Goal: Communication & Community: Ask a question

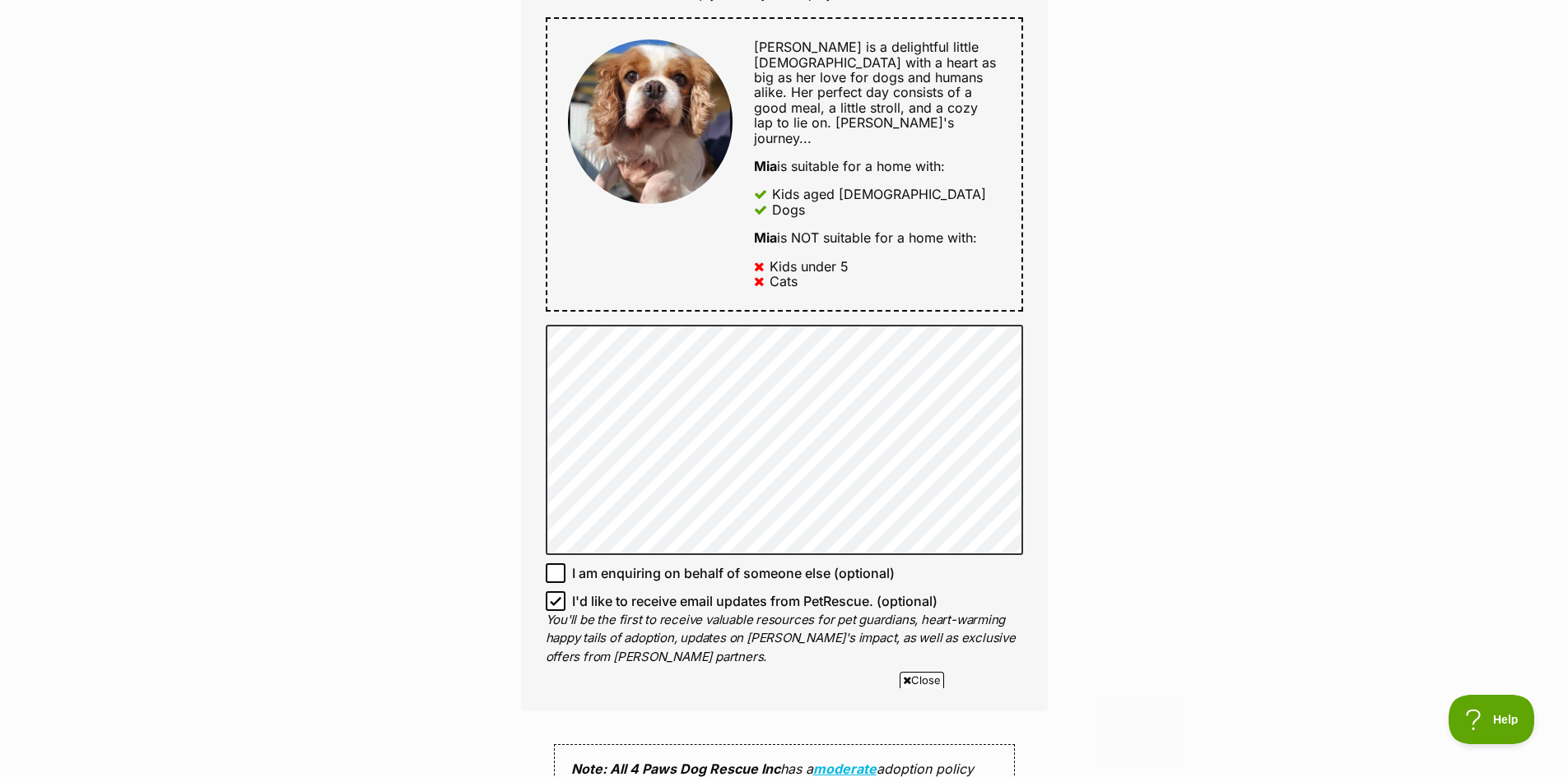
scroll to position [987, 0]
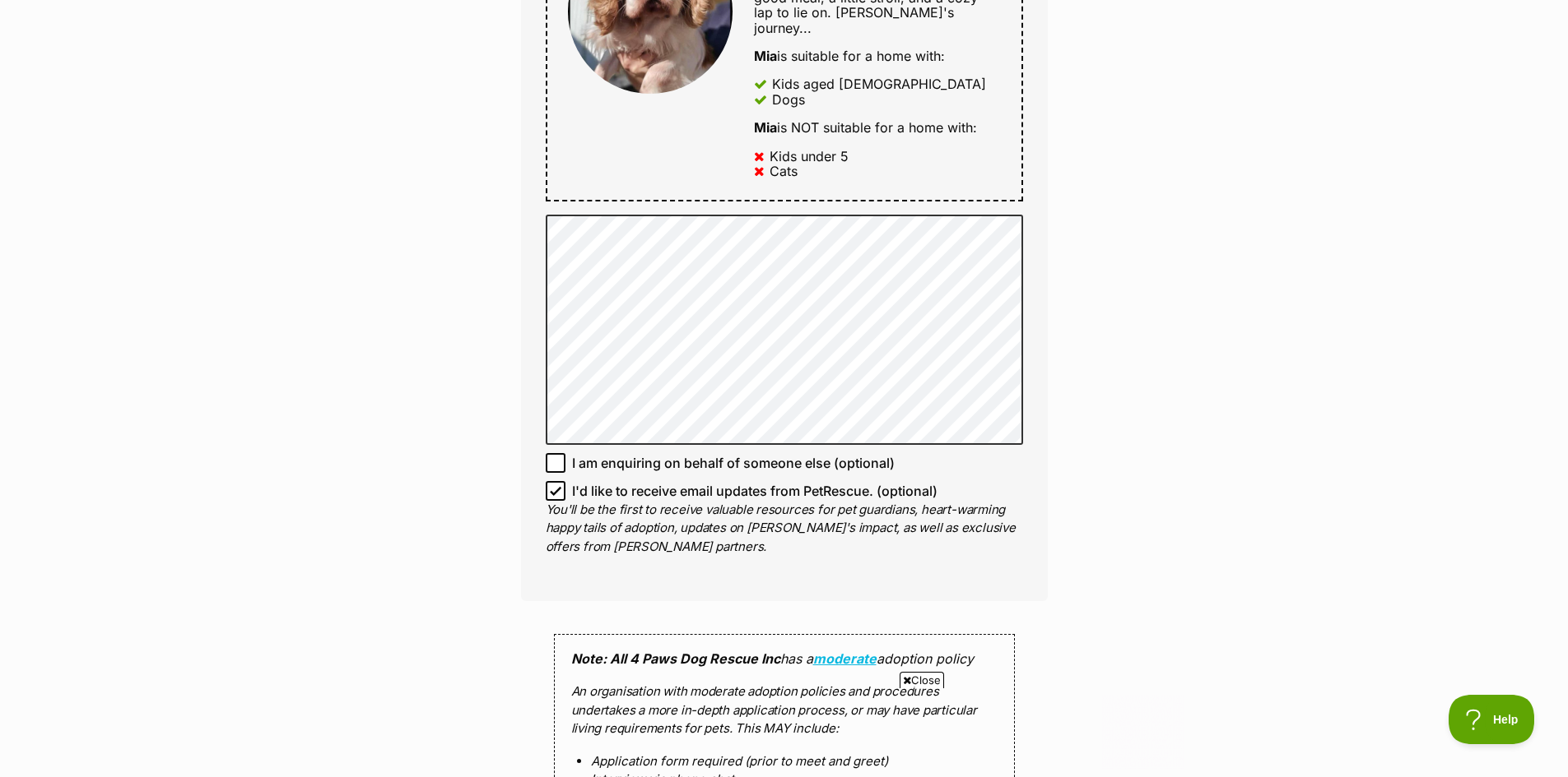
click at [555, 460] on icon at bounding box center [555, 464] width 9 height 8
click at [555, 453] on input "I am enquiring on behalf of someone else (optional)" at bounding box center [555, 463] width 20 height 20
checkbox input "true"
click at [559, 485] on icon at bounding box center [555, 491] width 11 height 11
click at [559, 482] on input "I'd like to receive email updates from PetRescue. (optional)" at bounding box center [555, 491] width 20 height 20
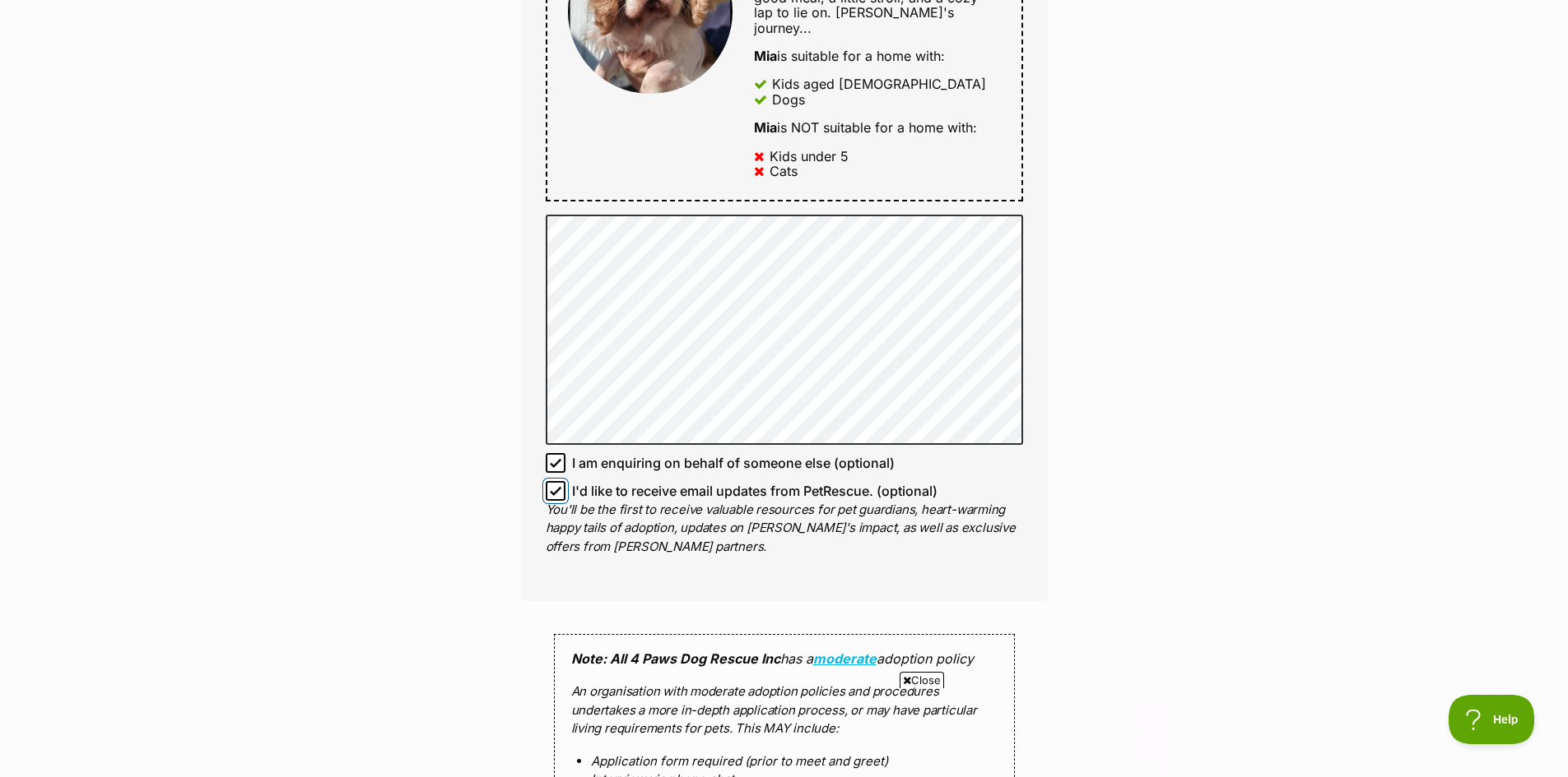
checkbox input "false"
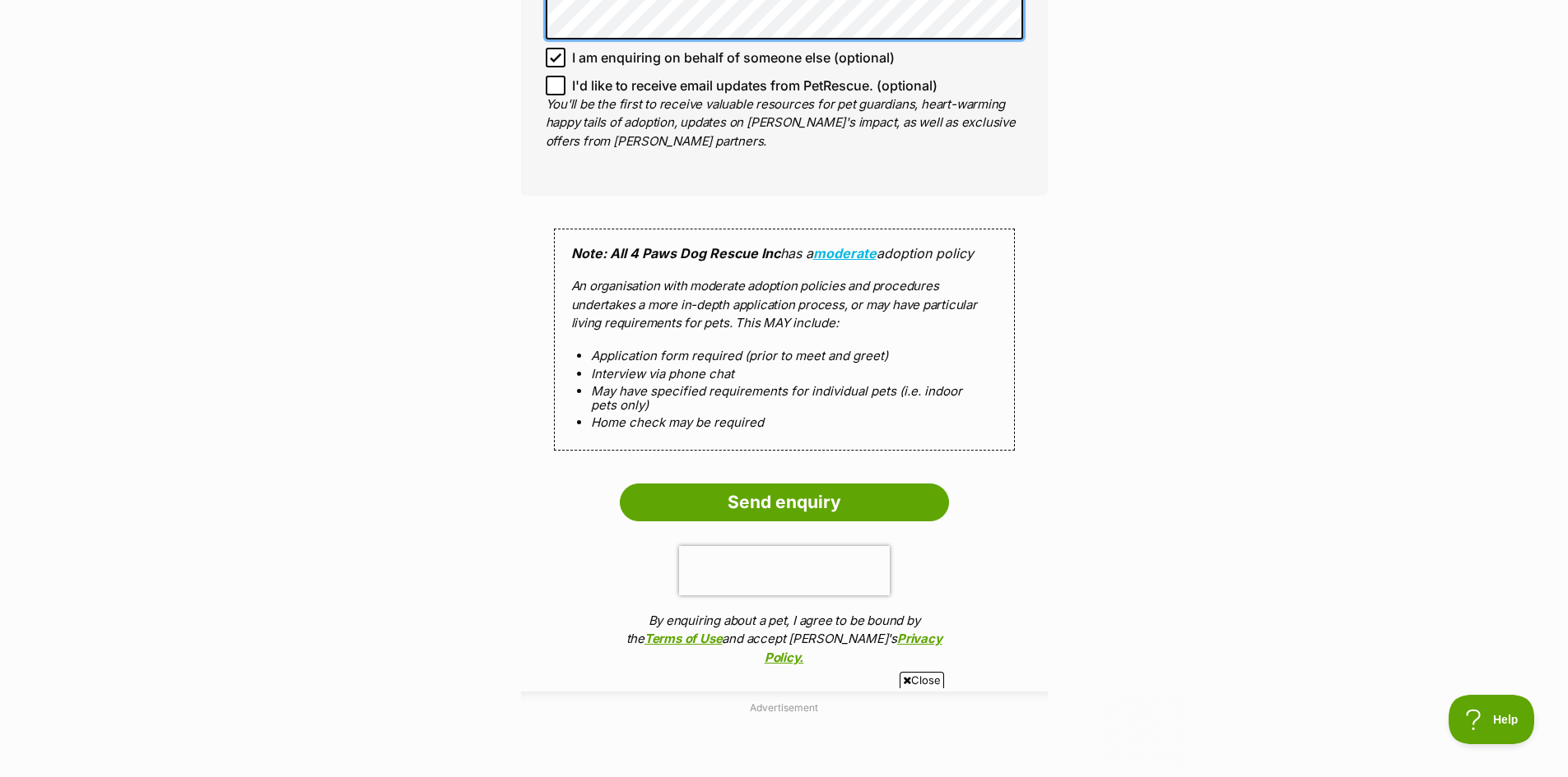
scroll to position [1399, 0]
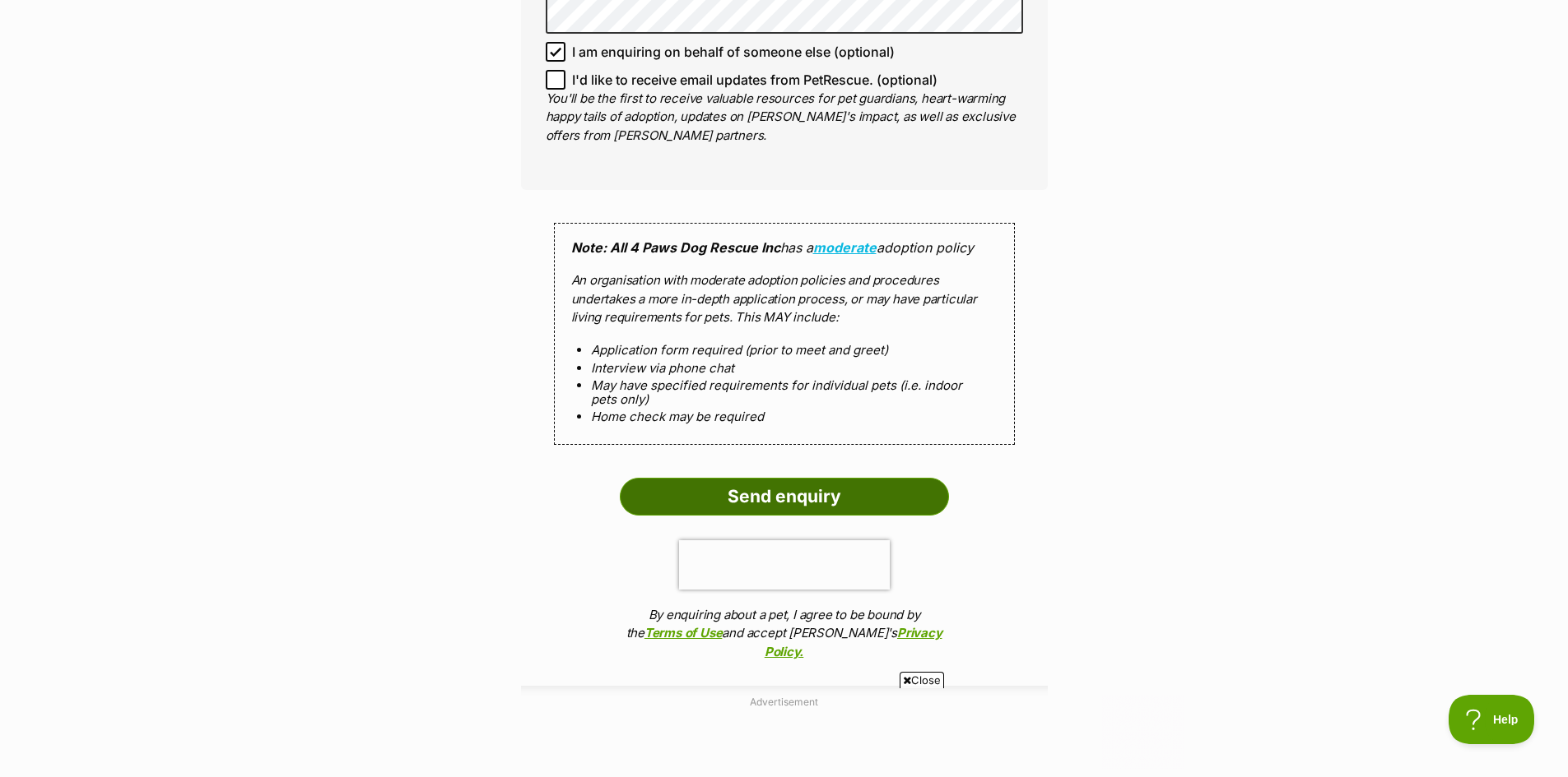
click at [745, 478] on input "Send enquiry" at bounding box center [785, 497] width 329 height 38
